Goal: Transaction & Acquisition: Book appointment/travel/reservation

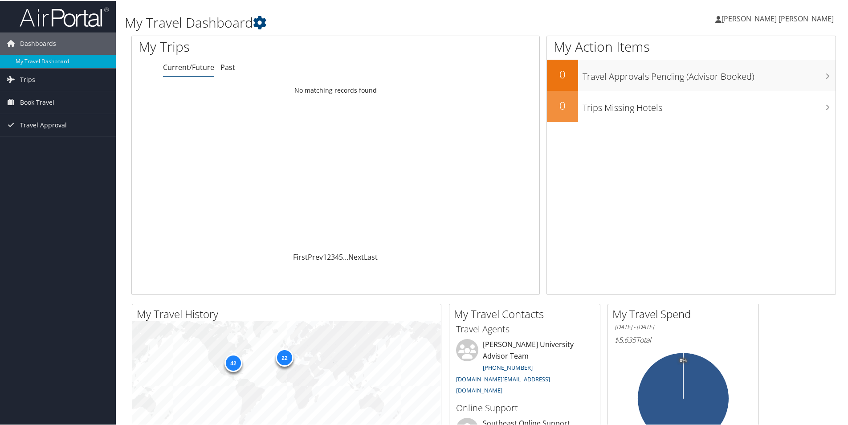
click at [47, 100] on span "Book Travel" at bounding box center [37, 101] width 34 height 22
click at [67, 145] on link "Book/Manage Online Trips" at bounding box center [58, 145] width 116 height 13
click at [53, 145] on link "Book/Manage Online Trips" at bounding box center [58, 145] width 116 height 13
click at [47, 97] on span "Book Travel" at bounding box center [37, 101] width 34 height 22
click at [47, 99] on span "Book Travel" at bounding box center [37, 101] width 34 height 22
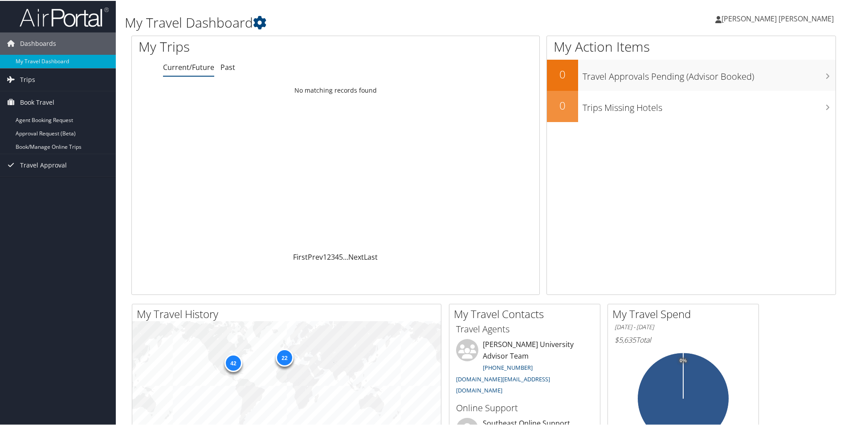
click at [48, 147] on link "Book/Manage Online Trips" at bounding box center [58, 145] width 116 height 13
click at [41, 119] on span "Travel Approval" at bounding box center [43, 124] width 47 height 22
click at [45, 101] on span "Book Travel" at bounding box center [37, 101] width 34 height 22
click at [53, 115] on link "Agent Booking Request" at bounding box center [58, 119] width 116 height 13
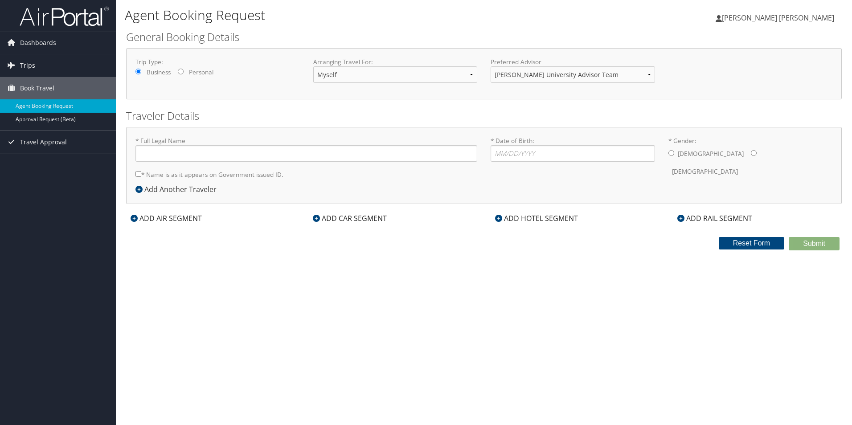
type input "[PERSON_NAME] [PERSON_NAME]"
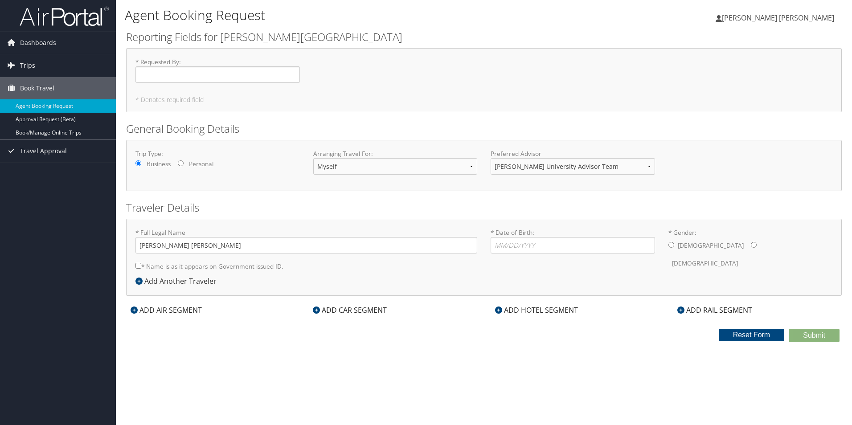
click at [53, 134] on link "Book/Manage Online Trips" at bounding box center [58, 132] width 116 height 13
